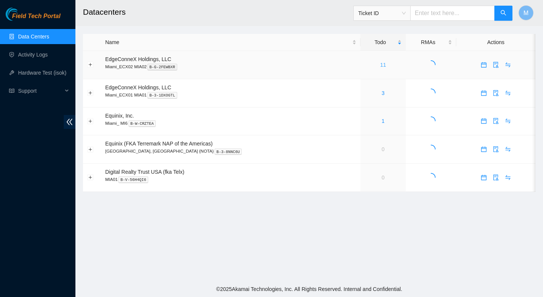
click at [380, 63] on link "11" at bounding box center [383, 65] width 6 height 6
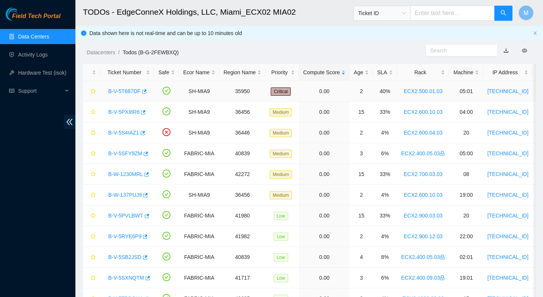
click at [129, 89] on link "B-V-5T687DF" at bounding box center [124, 91] width 32 height 6
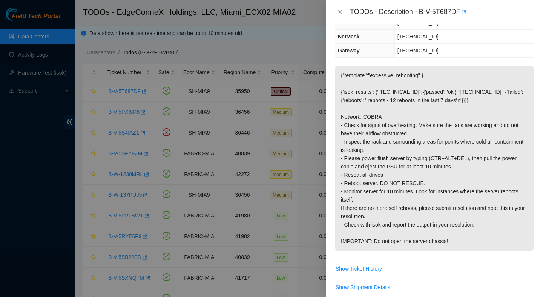
scroll to position [74, 0]
click at [336, 10] on button "Close" at bounding box center [340, 12] width 11 height 7
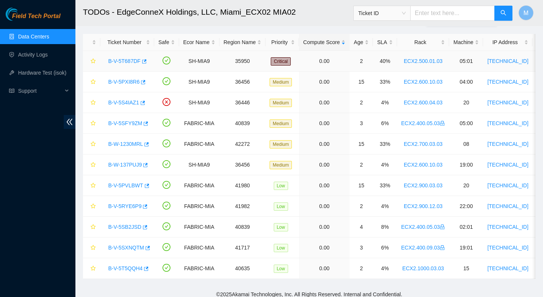
scroll to position [35, 0]
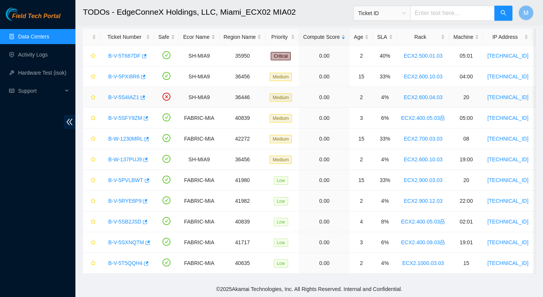
click at [135, 99] on link "B-V-5S4IAZ1" at bounding box center [123, 97] width 31 height 6
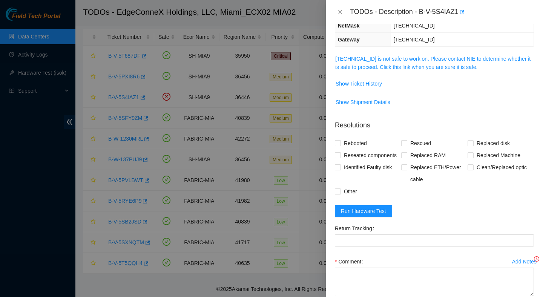
scroll to position [74, 0]
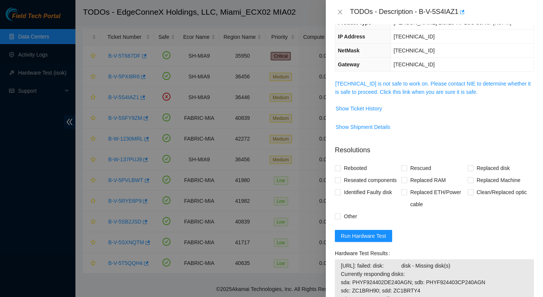
click at [457, 88] on span "23.205.45.57 is not safe to work on. Please contact NIE to determine whether it…" at bounding box center [434, 88] width 198 height 17
click at [457, 84] on link "23.205.45.57 is not safe to work on. Please contact NIE to determine whether it…" at bounding box center [432, 88] width 195 height 14
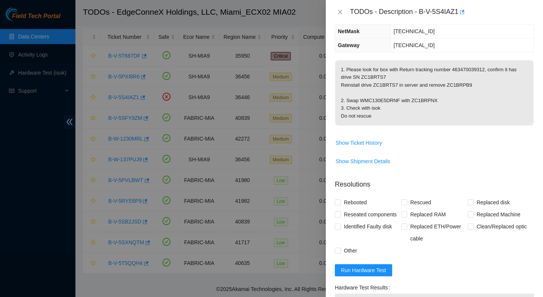
scroll to position [93, 0]
click at [339, 11] on icon "close" at bounding box center [340, 12] width 6 height 6
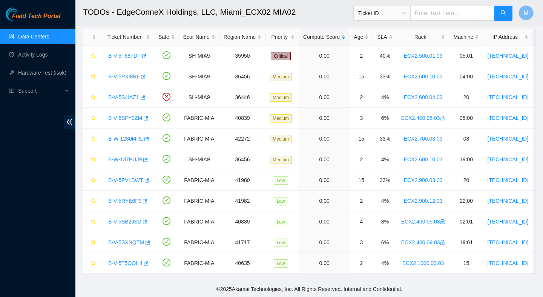
scroll to position [118, 0]
click at [126, 159] on link "B-W-137PUJ9" at bounding box center [125, 159] width 34 height 6
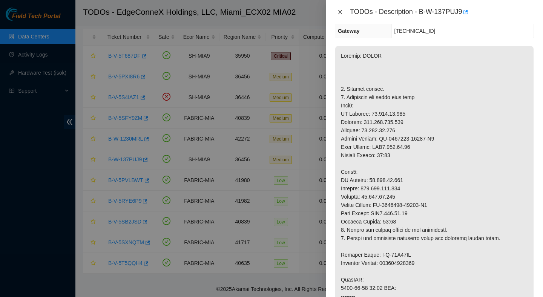
click at [343, 15] on button "Close" at bounding box center [340, 12] width 11 height 7
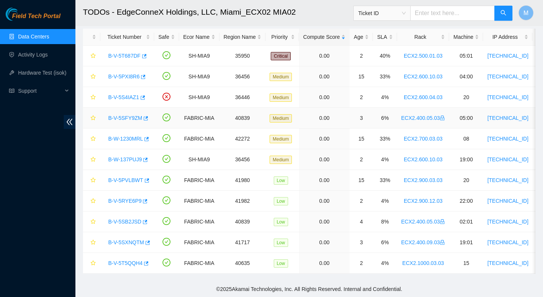
scroll to position [118, 0]
click at [130, 261] on link "B-V-5T5QQH4" at bounding box center [125, 263] width 34 height 6
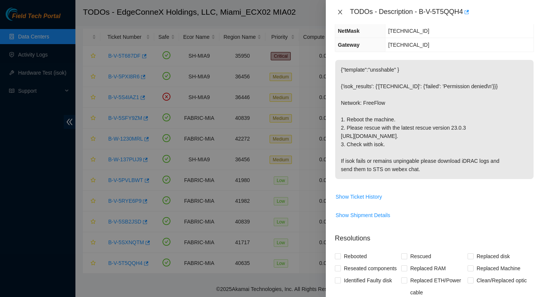
click at [342, 11] on icon "close" at bounding box center [340, 12] width 6 height 6
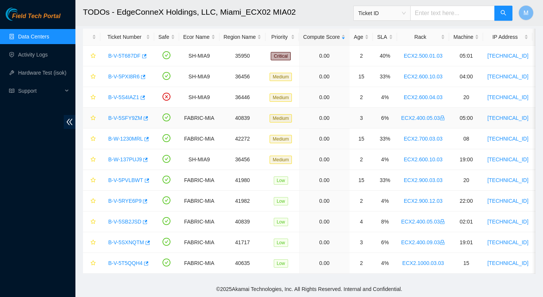
scroll to position [118, 0]
